Goal: Communication & Community: Connect with others

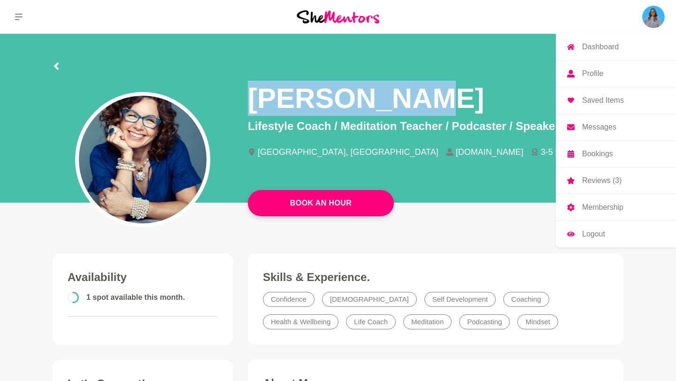
click at [658, 14] on img at bounding box center [653, 17] width 23 height 23
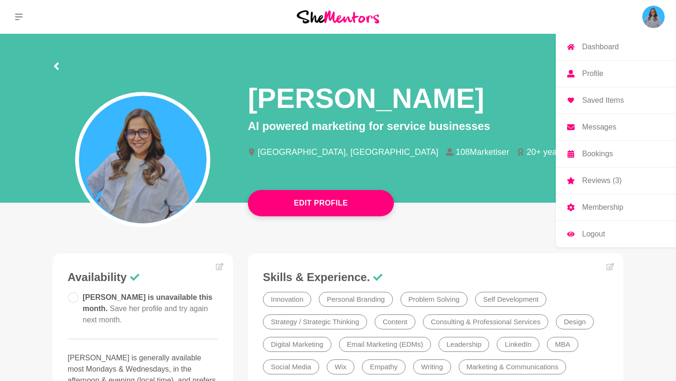
click at [603, 127] on p "Messages" at bounding box center [599, 127] width 34 height 8
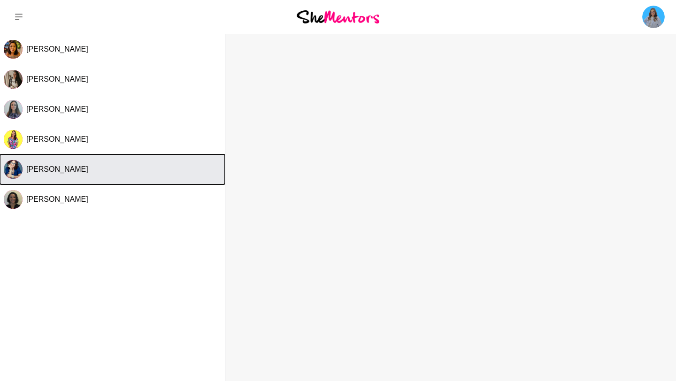
click at [86, 165] on div "[PERSON_NAME]" at bounding box center [123, 169] width 195 height 9
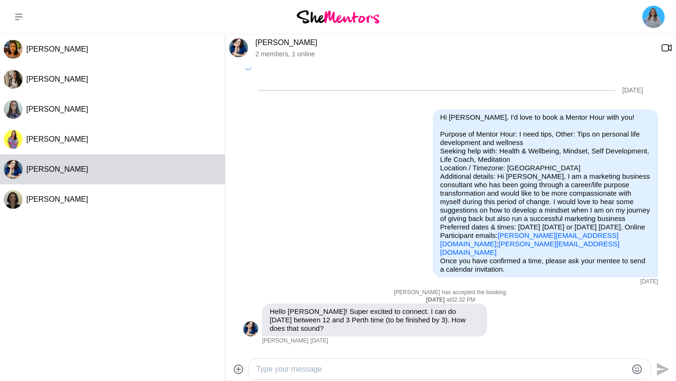
scroll to position [283, 0]
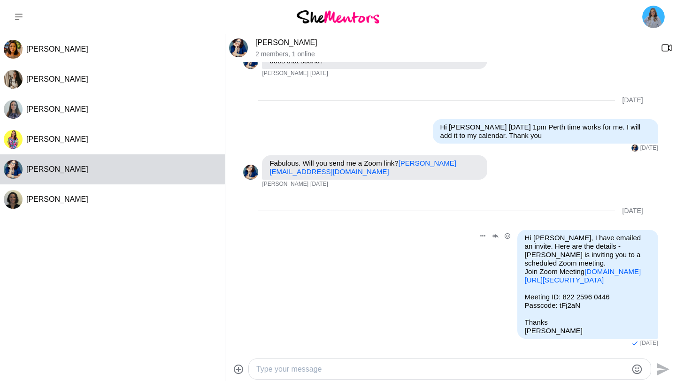
click at [606, 267] on link "[DOMAIN_NAME][URL][SECURITY_DATA]" at bounding box center [583, 275] width 116 height 16
click at [544, 270] on link "[DOMAIN_NAME][URL][SECURITY_DATA]" at bounding box center [583, 275] width 116 height 16
click at [573, 268] on link "[DOMAIN_NAME][URL][SECURITY_DATA]" at bounding box center [583, 275] width 116 height 16
